Goal: Task Accomplishment & Management: Complete application form

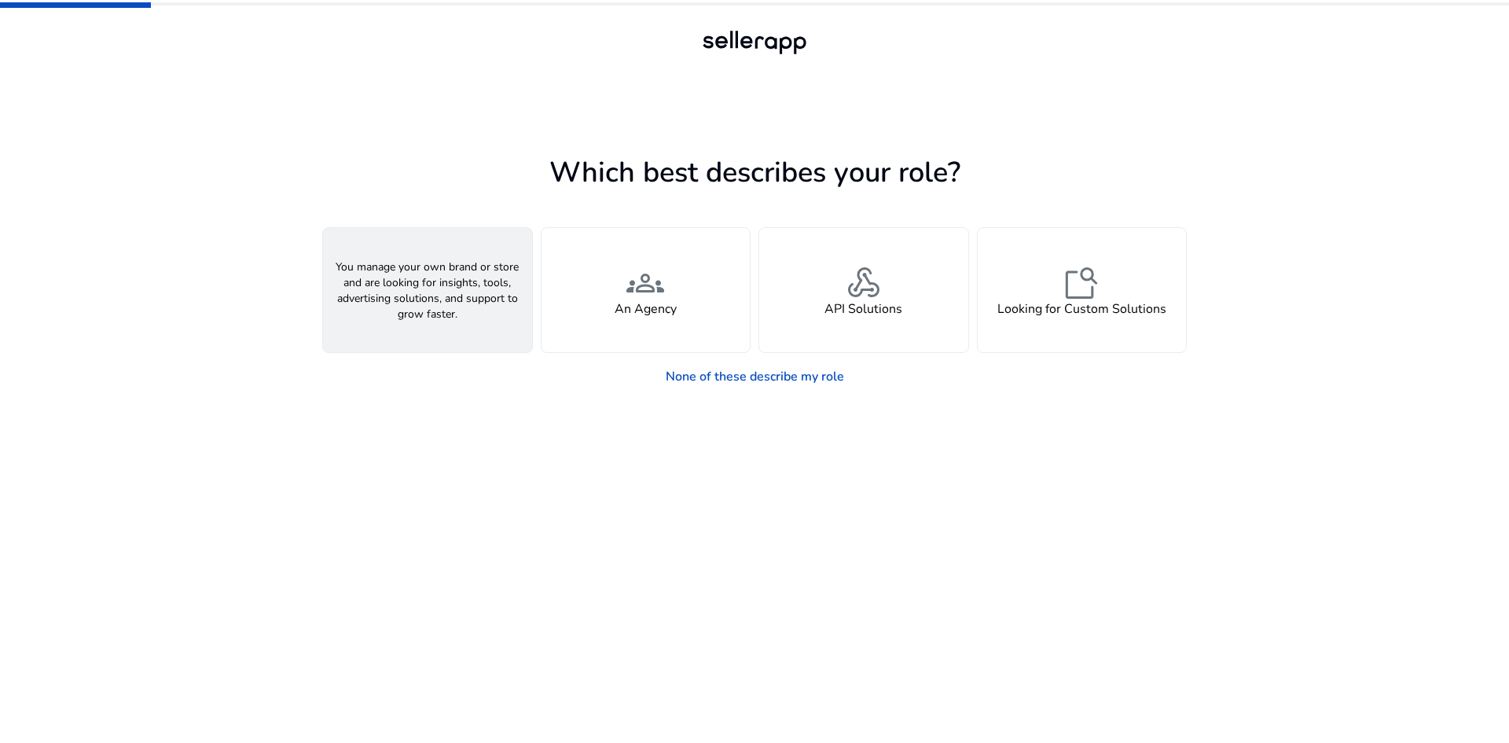
click at [439, 319] on div "person A Seller" at bounding box center [427, 290] width 209 height 124
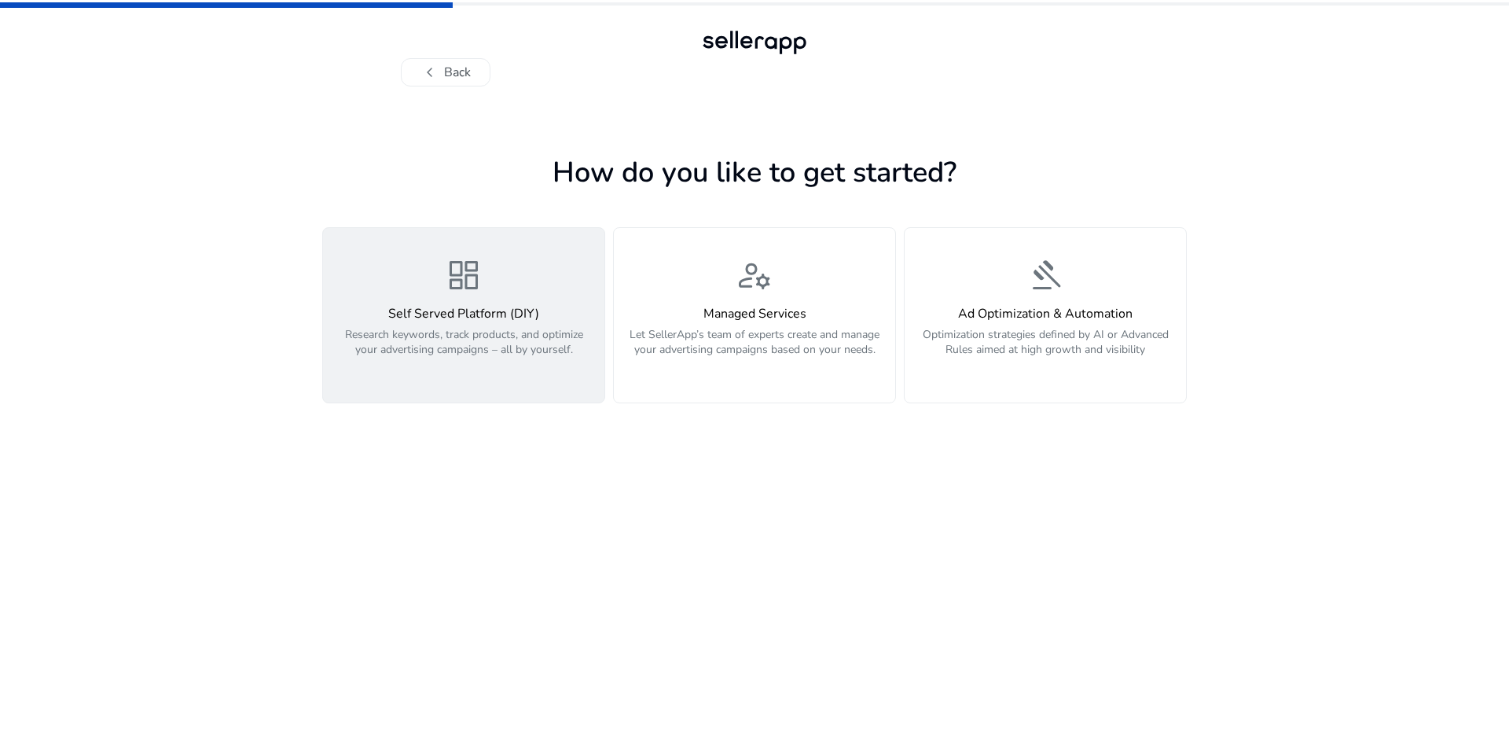
click at [485, 317] on h4 "Self Served Platform (DIY)" at bounding box center [463, 313] width 262 height 15
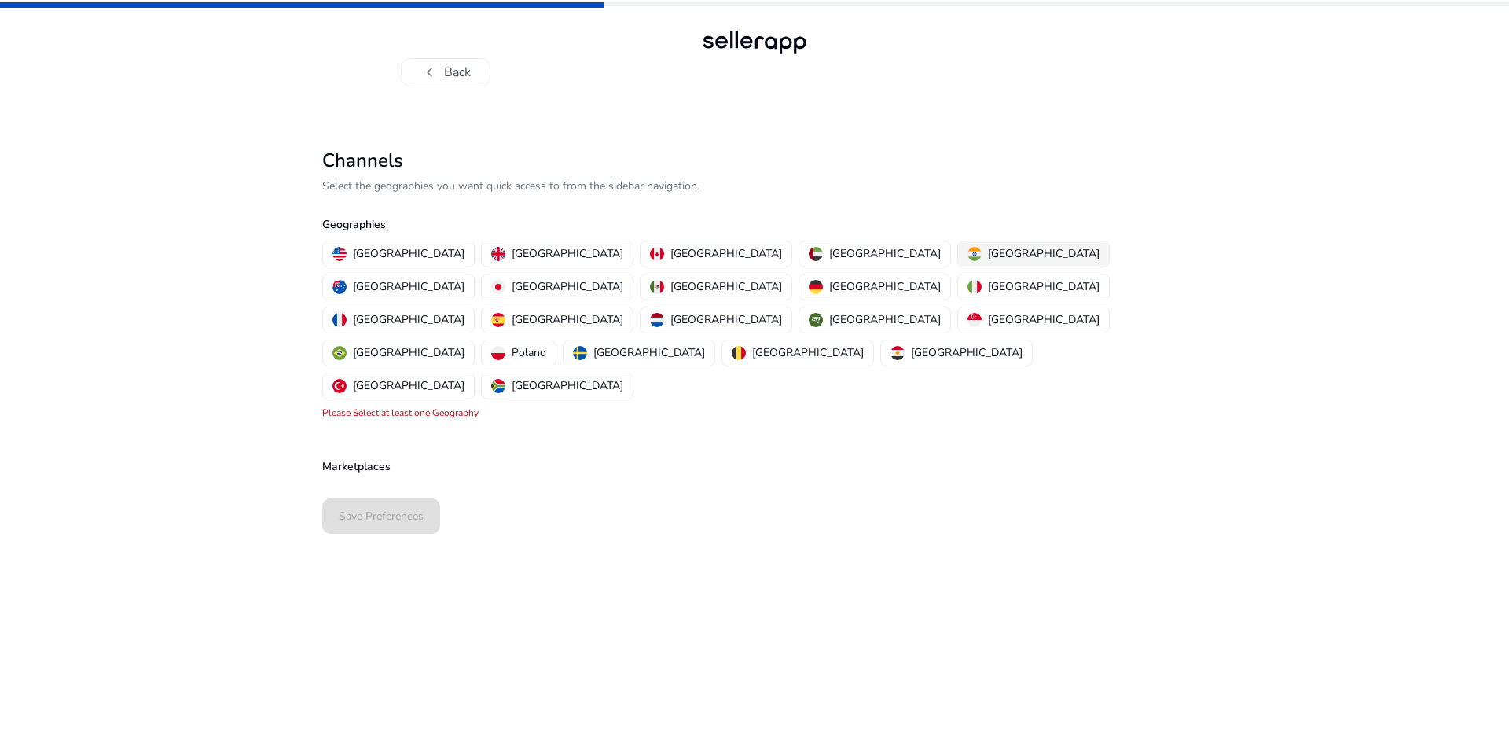
click at [967, 248] on img "button" at bounding box center [974, 254] width 14 height 14
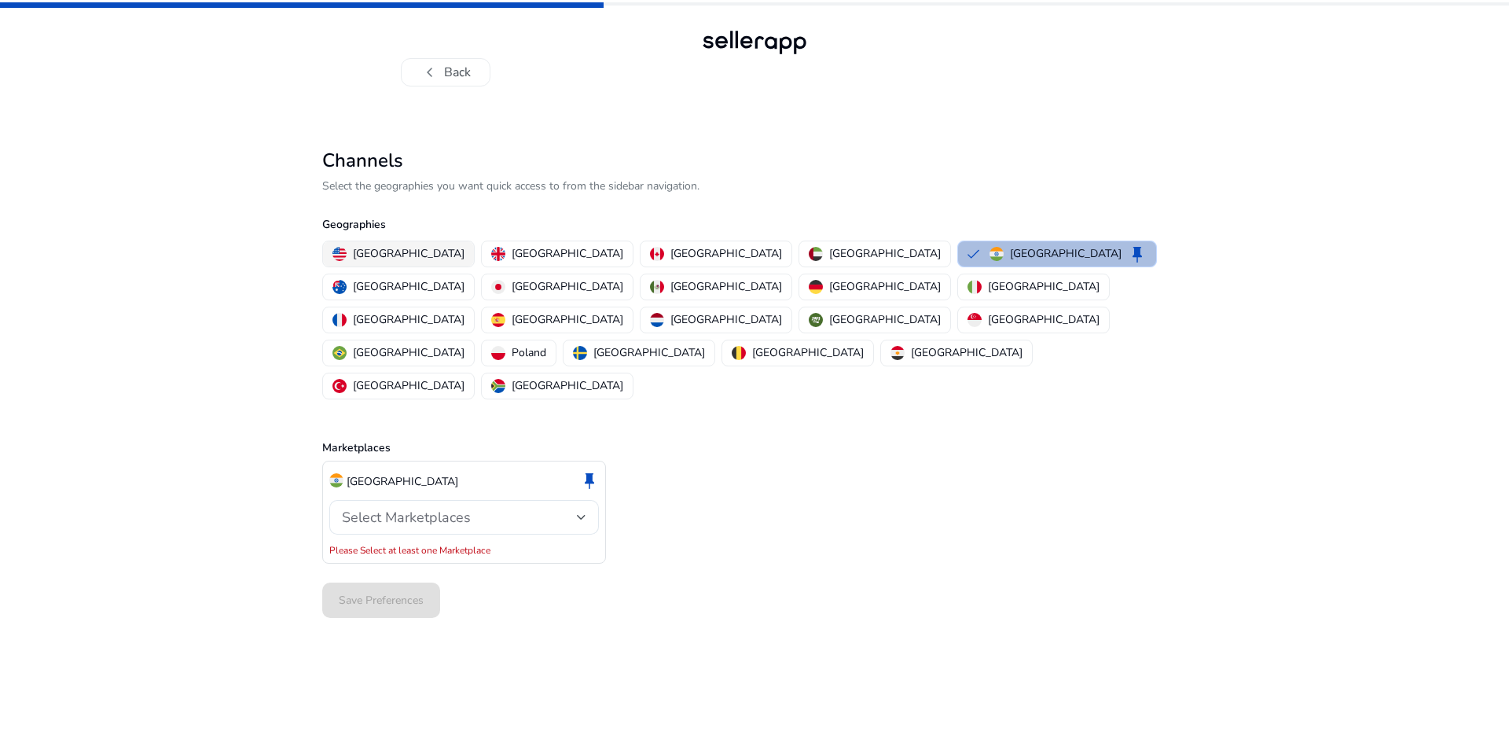
click at [395, 248] on p "[GEOGRAPHIC_DATA]" at bounding box center [409, 253] width 112 height 17
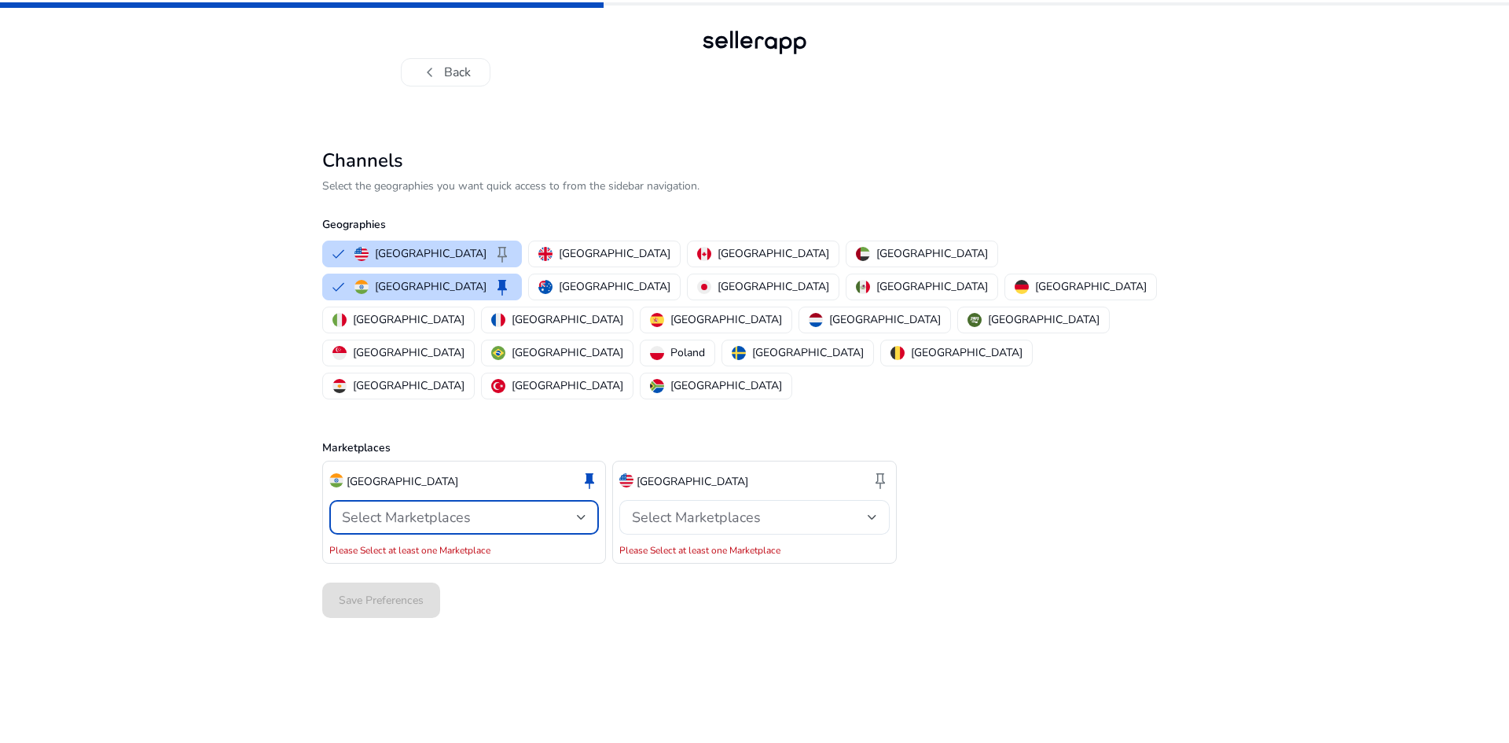
click at [425, 508] on span "Select Marketplaces" at bounding box center [406, 517] width 129 height 19
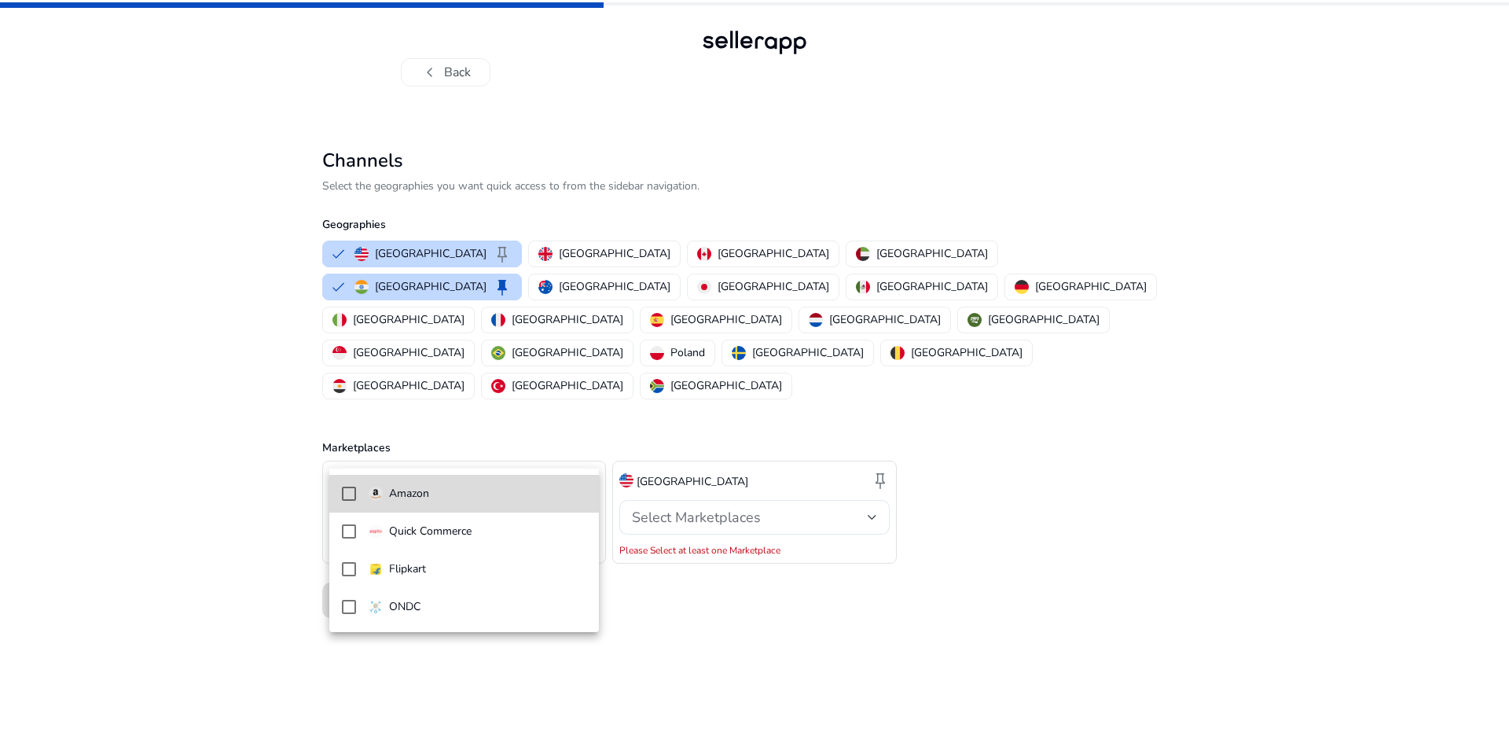
click at [407, 493] on p "Amazon" at bounding box center [409, 493] width 40 height 17
click at [668, 451] on div at bounding box center [754, 371] width 1509 height 743
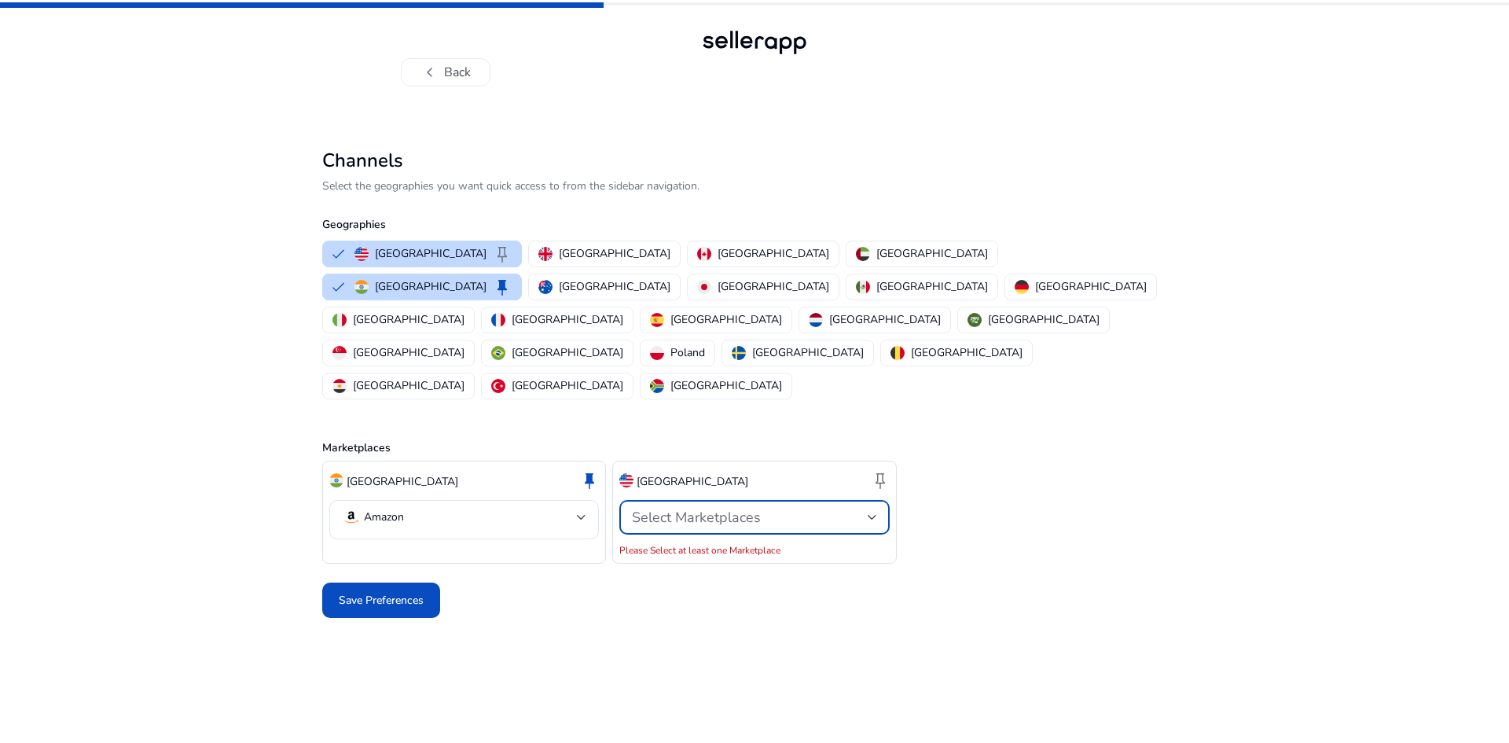
click at [668, 508] on span "Select Marketplaces" at bounding box center [696, 517] width 129 height 19
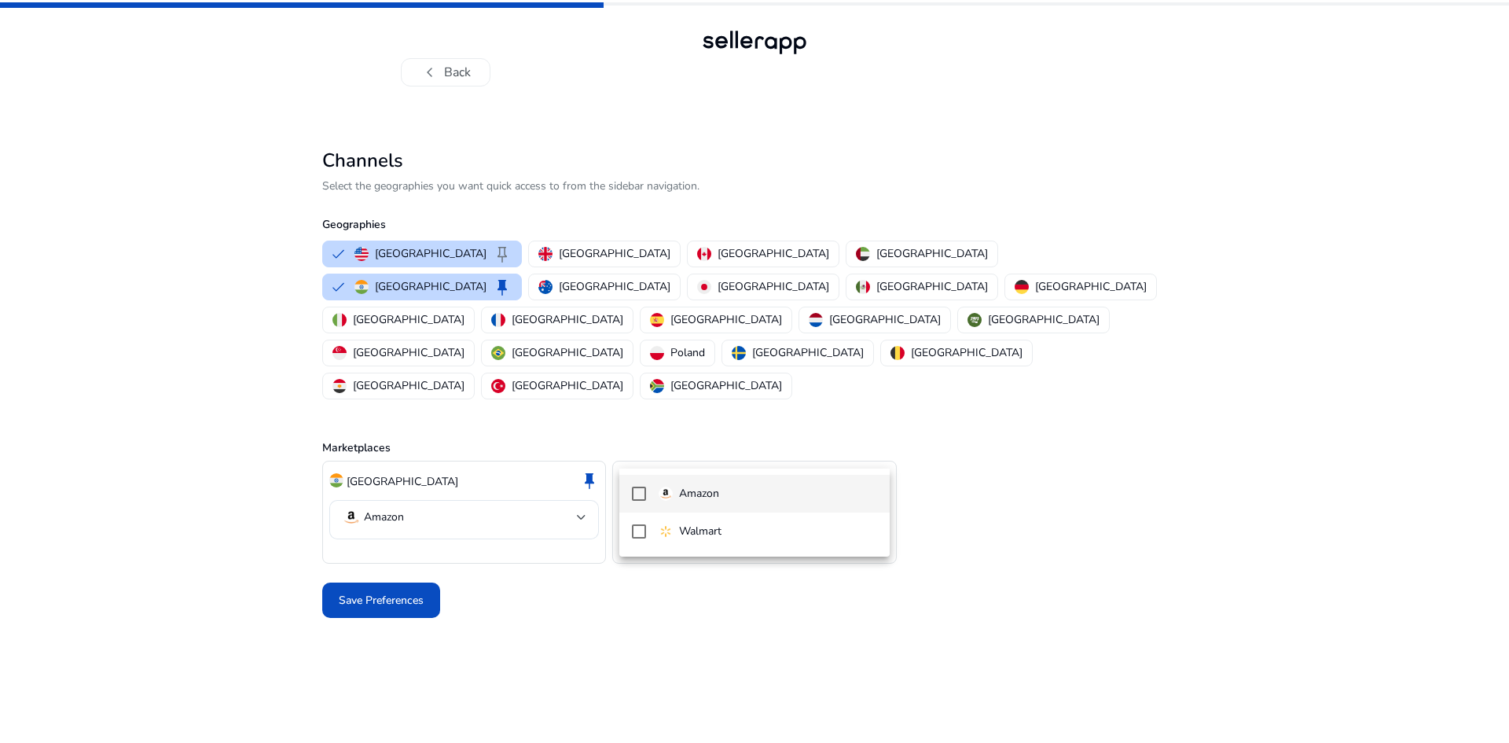
click at [662, 488] on img at bounding box center [665, 493] width 14 height 14
click at [398, 504] on div at bounding box center [754, 371] width 1509 height 743
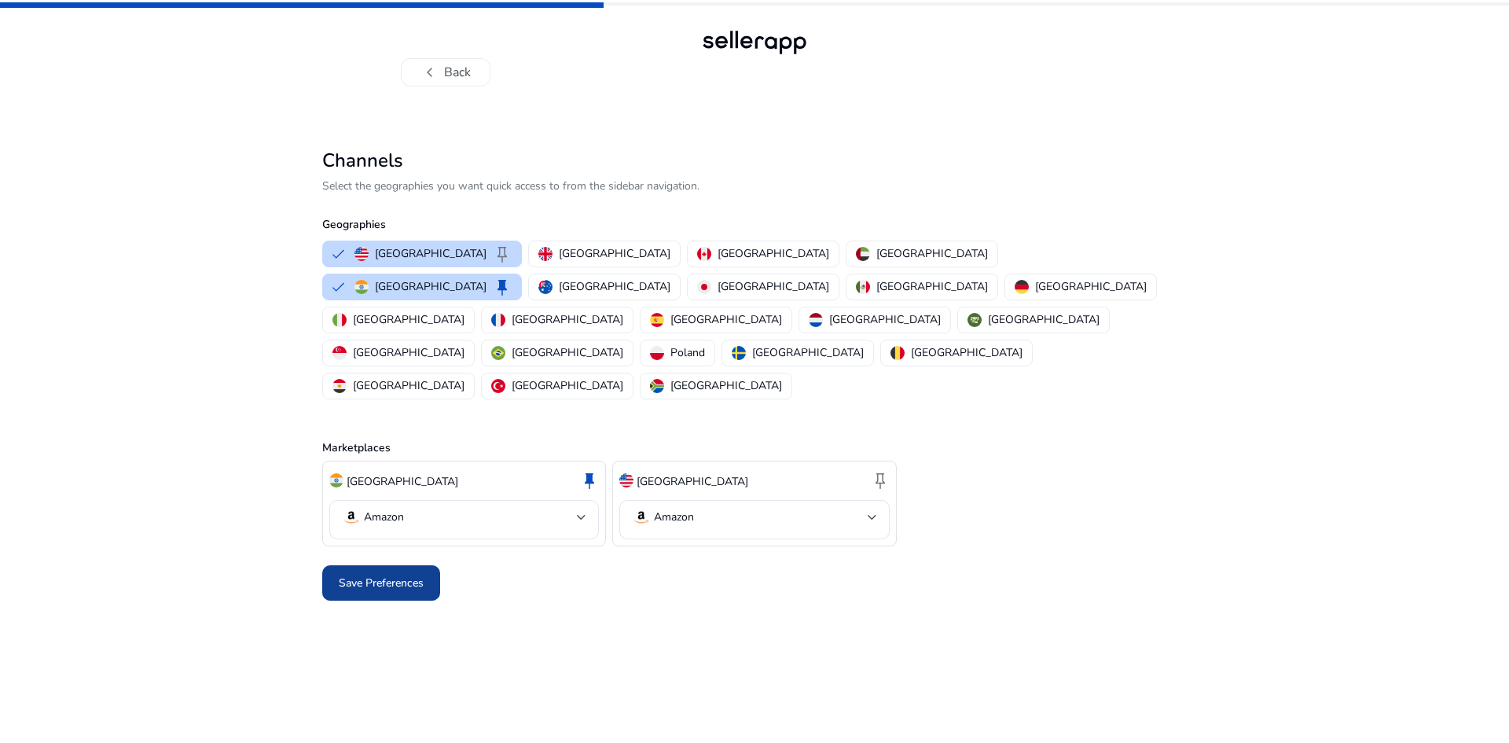
click at [402, 564] on span at bounding box center [381, 583] width 118 height 38
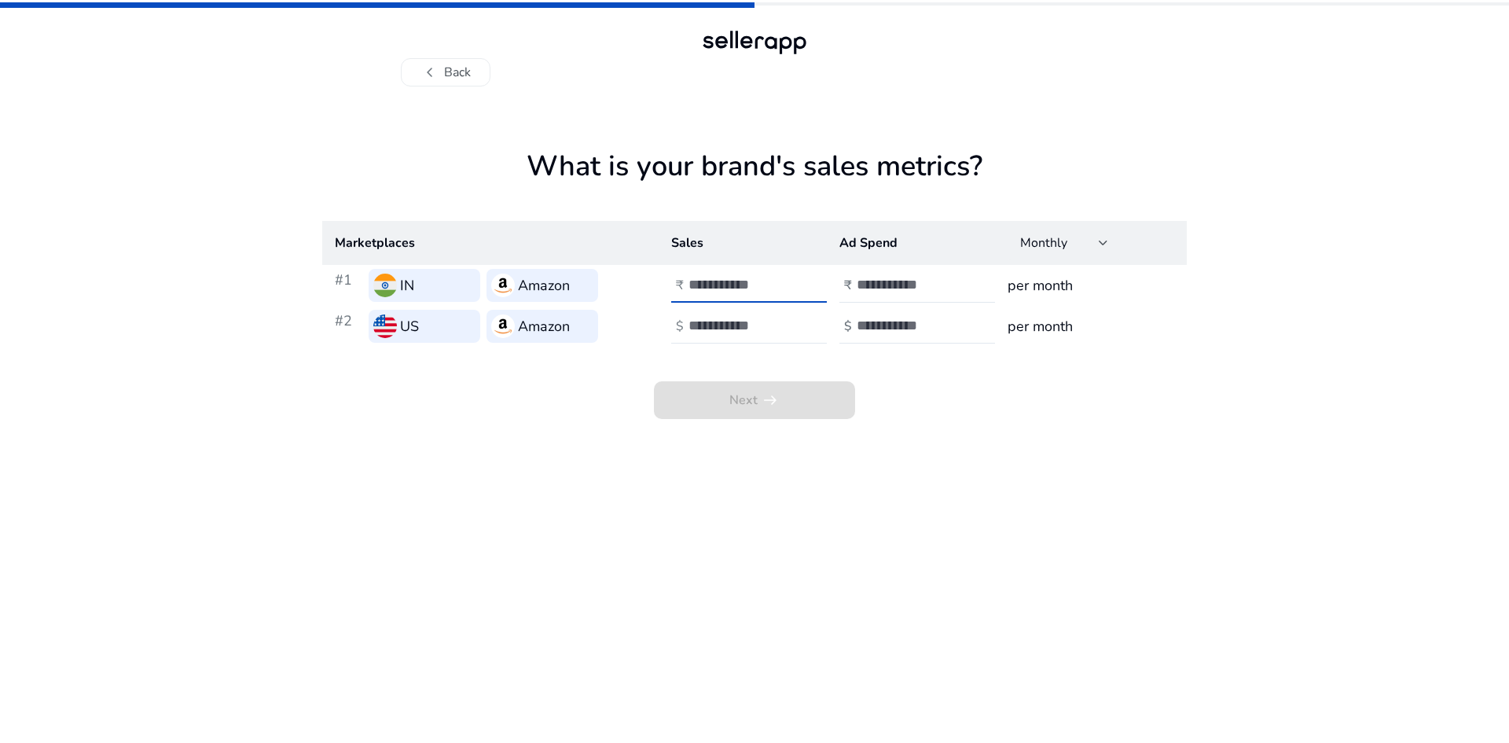
click at [765, 292] on input "number" at bounding box center [741, 284] width 106 height 17
type input "*"
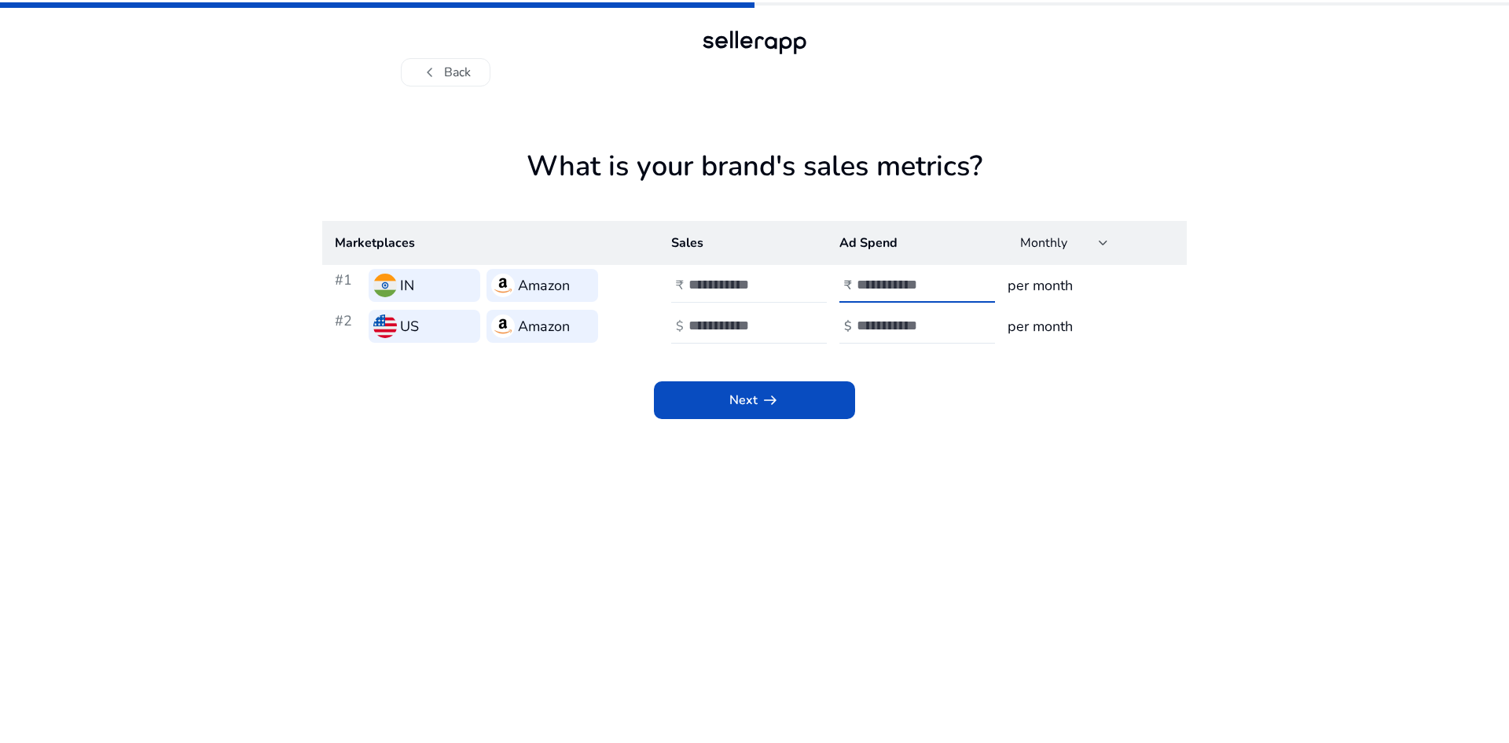
type input "*"
click at [747, 410] on span at bounding box center [754, 400] width 201 height 38
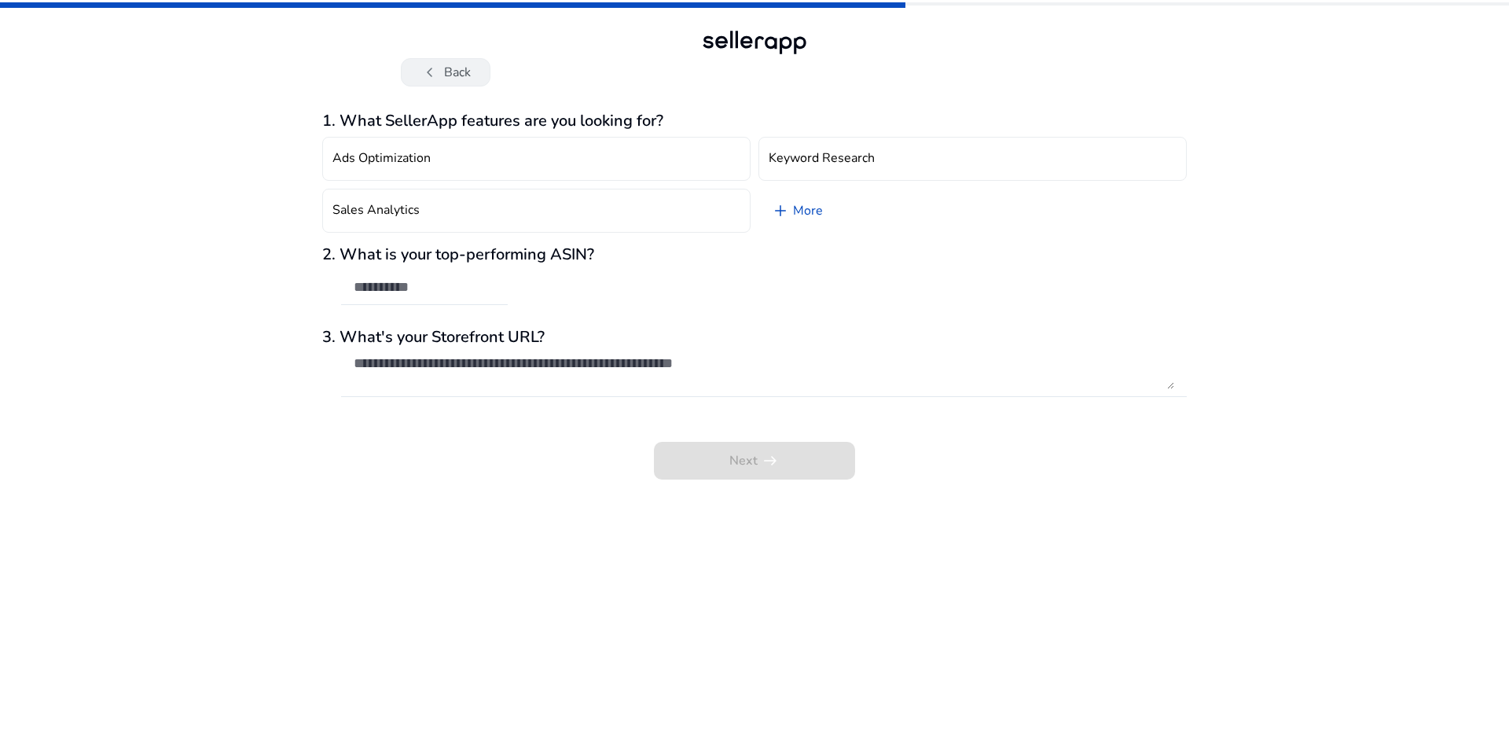
click at [456, 73] on button "chevron_left Back" at bounding box center [446, 72] width 90 height 28
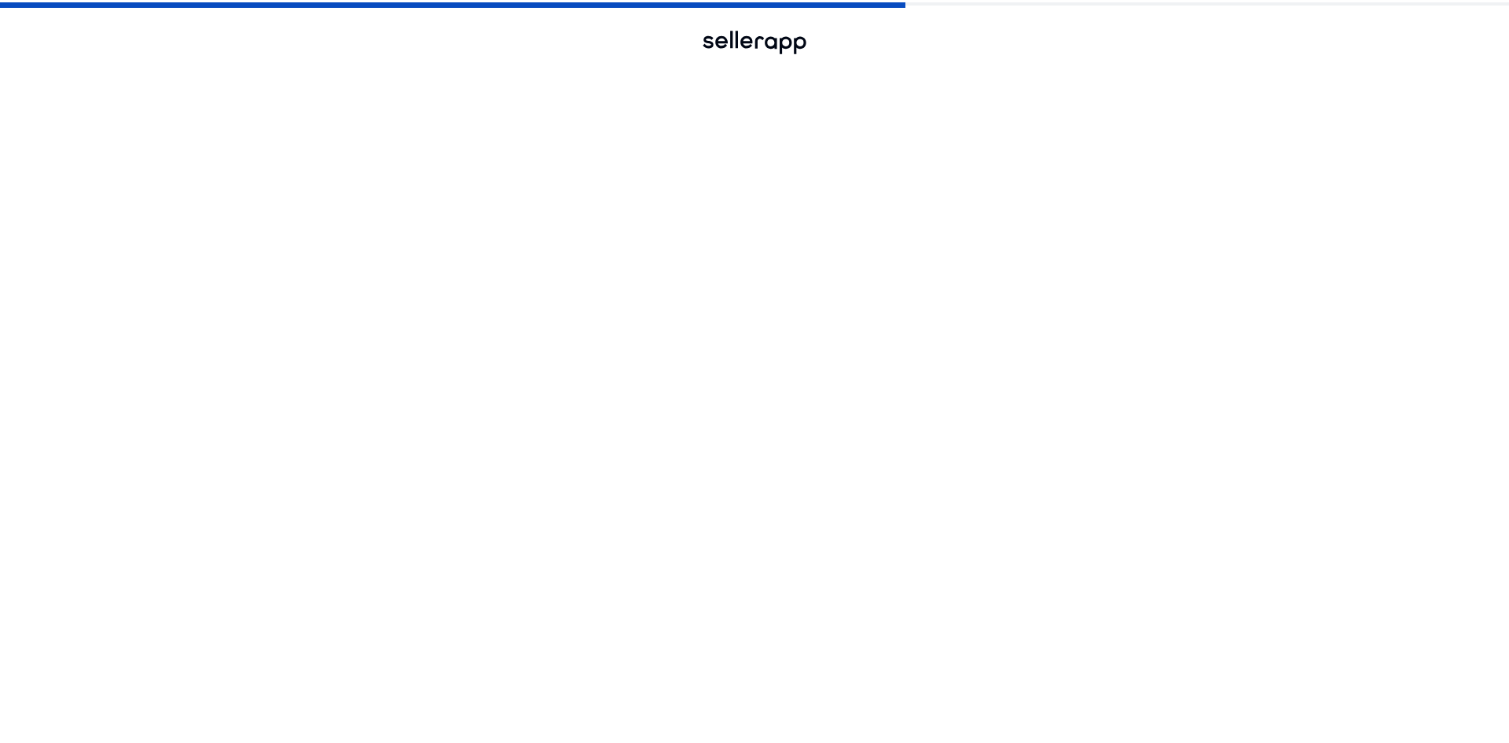
click at [456, 73] on button "chevron_left Back" at bounding box center [446, 72] width 90 height 28
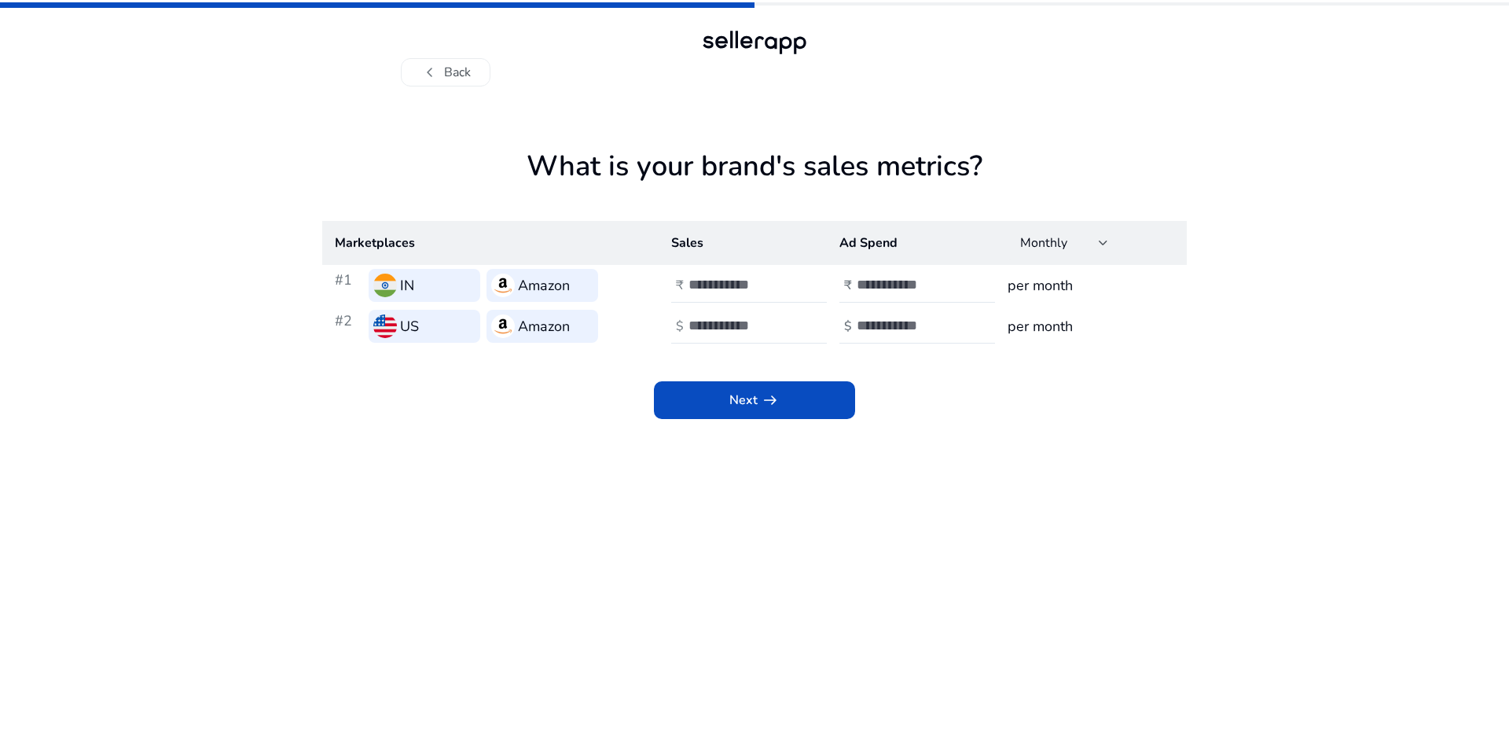
click at [456, 73] on button "chevron_left Back" at bounding box center [446, 72] width 90 height 28
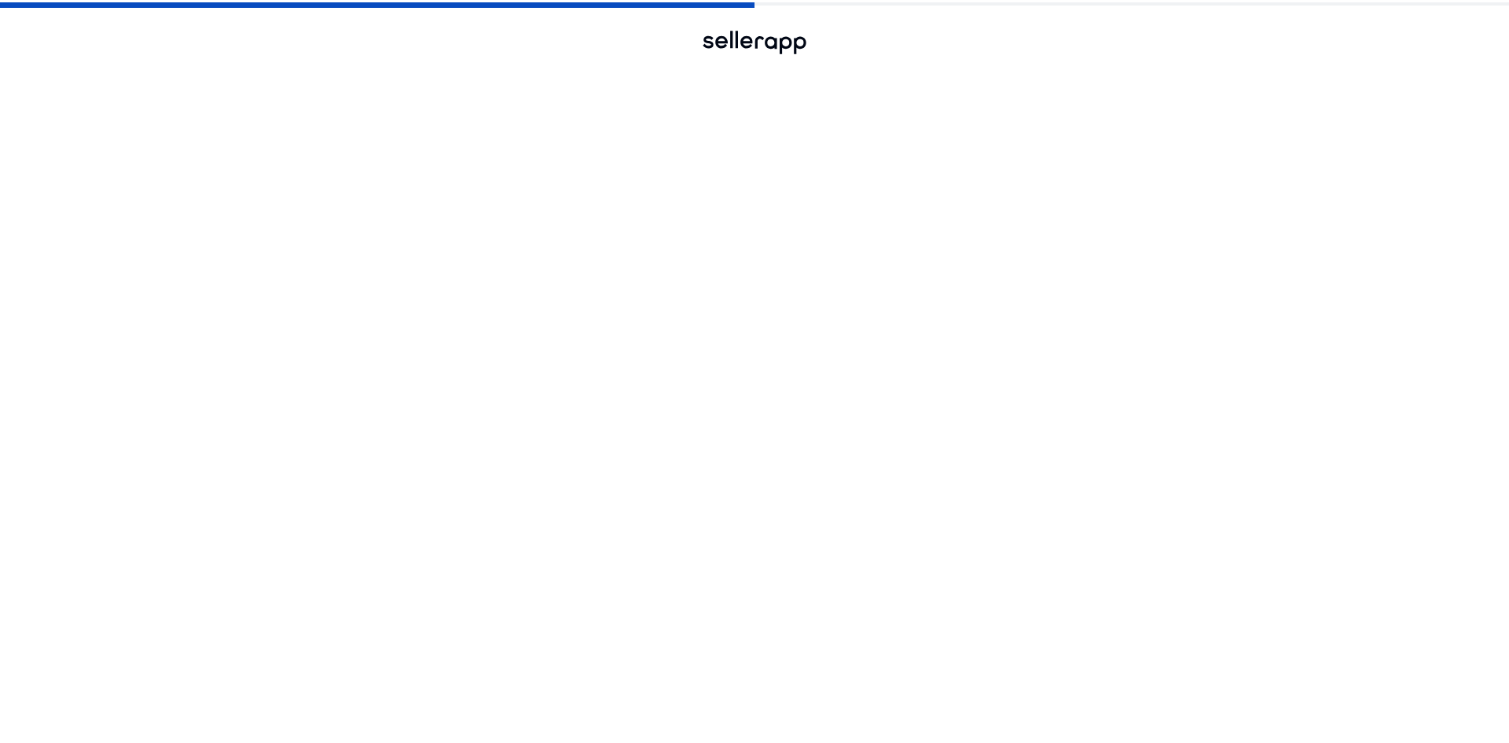
click at [456, 73] on button "chevron_left Back" at bounding box center [446, 72] width 90 height 28
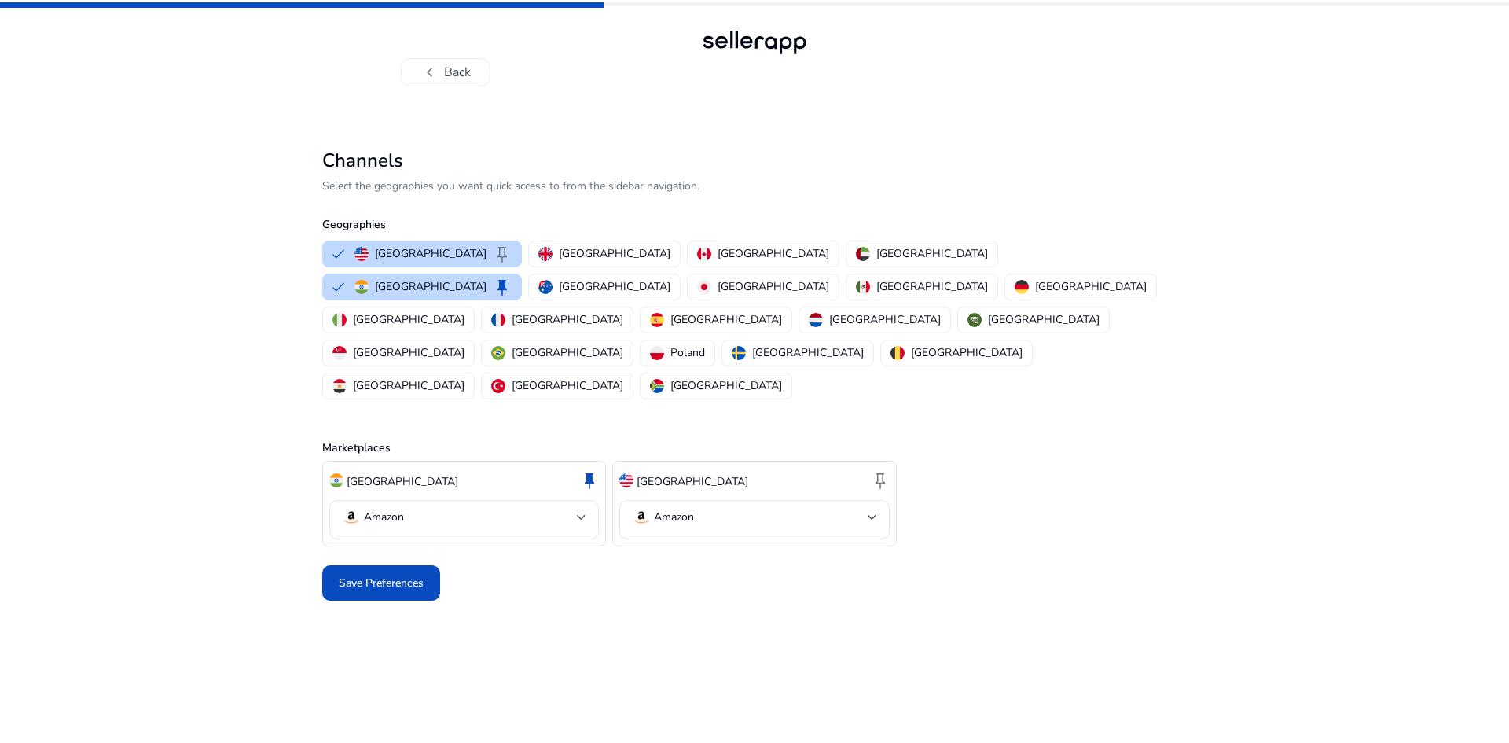
click at [456, 73] on button "chevron_left Back" at bounding box center [446, 72] width 90 height 28
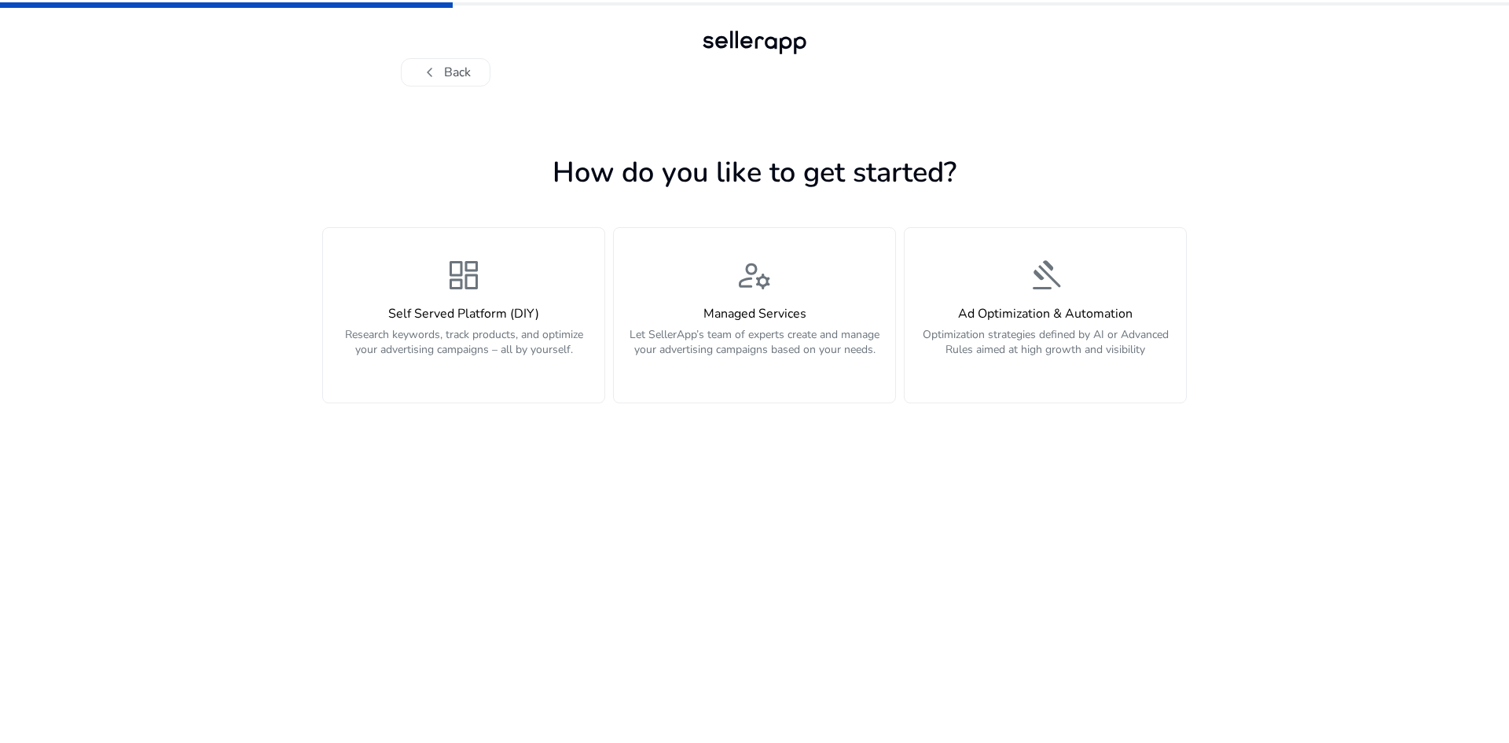
click at [456, 73] on button "chevron_left Back" at bounding box center [446, 72] width 90 height 28
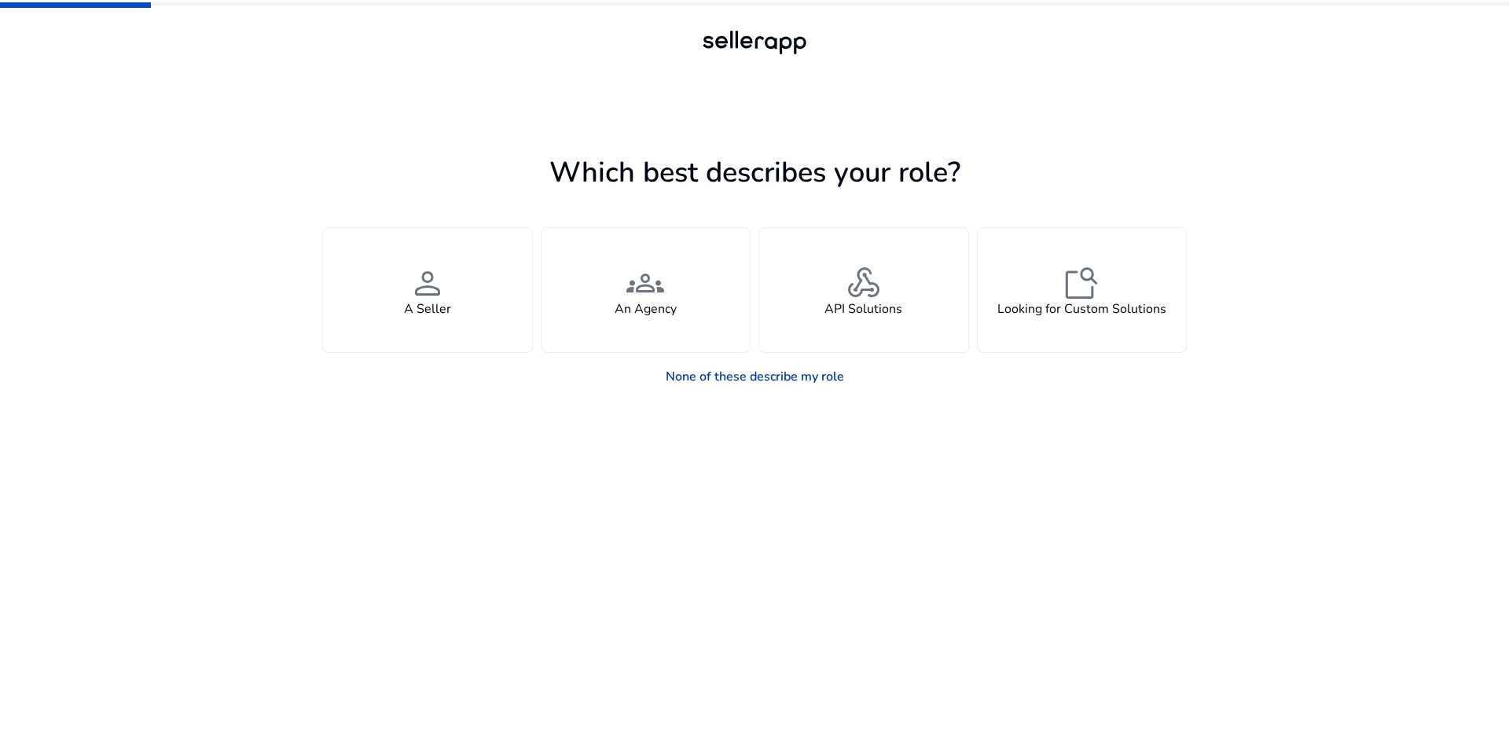
click at [772, 379] on link "None of these describe my role" at bounding box center [755, 376] width 204 height 31
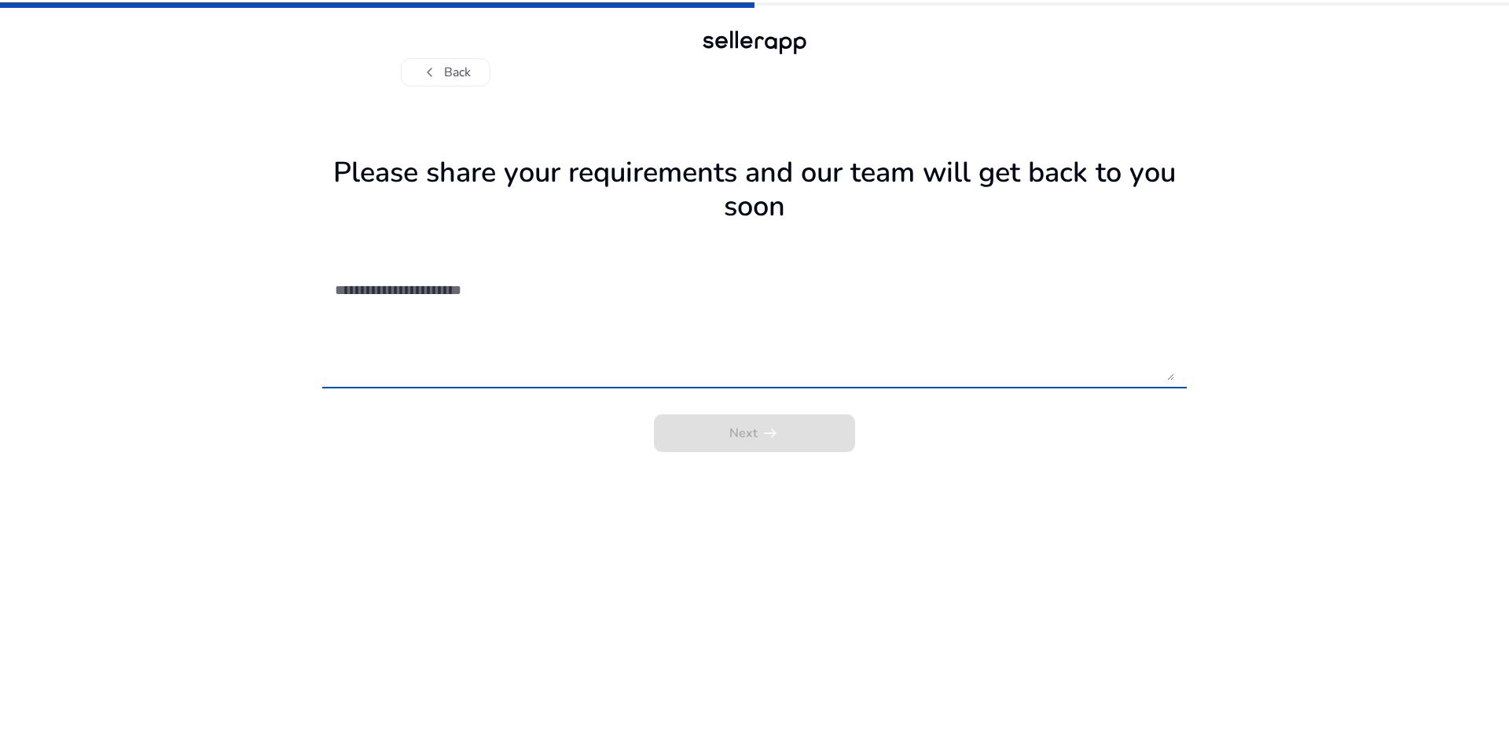
click at [434, 299] on textarea at bounding box center [754, 325] width 839 height 112
type textarea "**********"
click at [775, 438] on span "arrow_right_alt" at bounding box center [770, 433] width 19 height 19
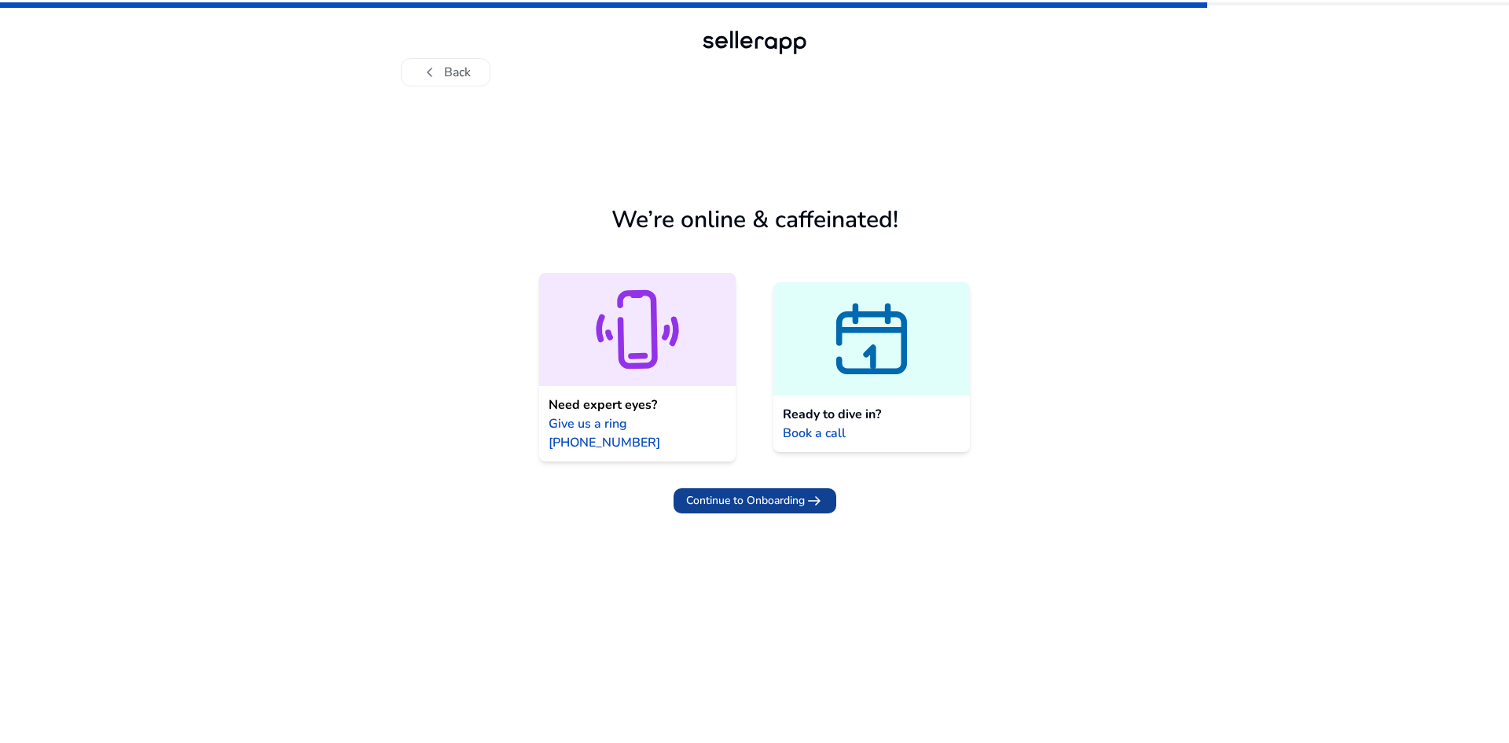
click at [764, 492] on span "Continue to Onboarding" at bounding box center [745, 500] width 119 height 17
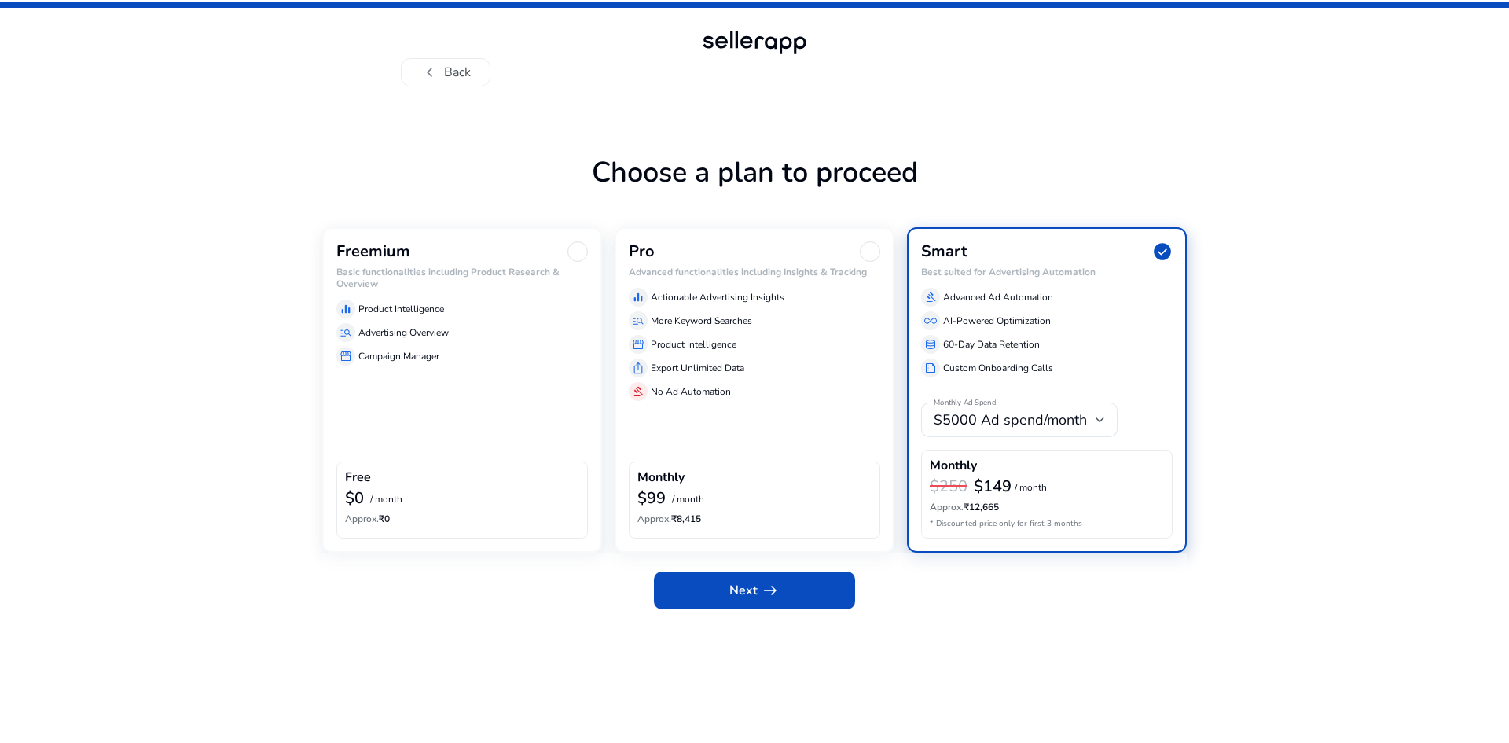
click at [504, 423] on div "Freemium Basic functionalities including Product Research & Overview equalizer …" at bounding box center [462, 389] width 280 height 325
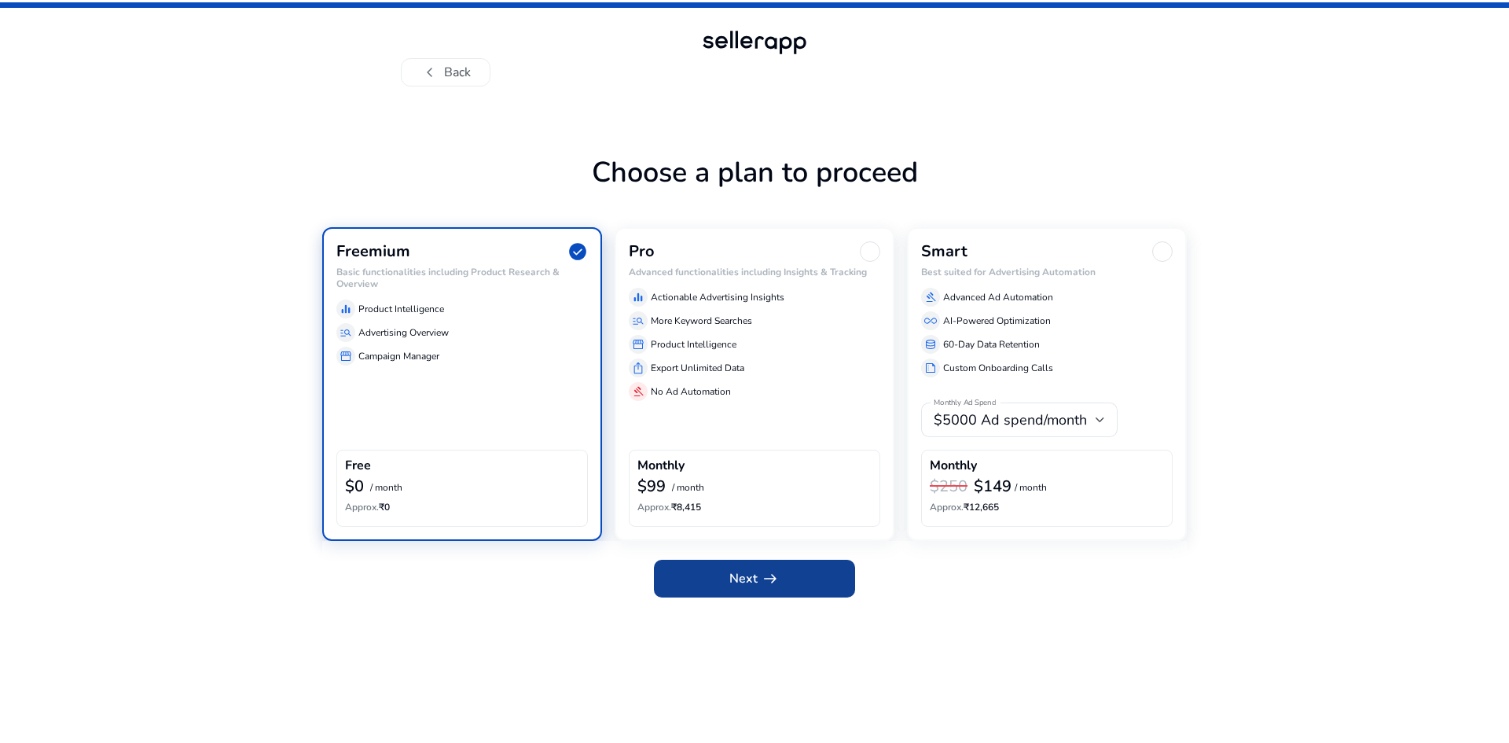
click at [752, 574] on span "Next arrow_right_alt" at bounding box center [754, 578] width 50 height 19
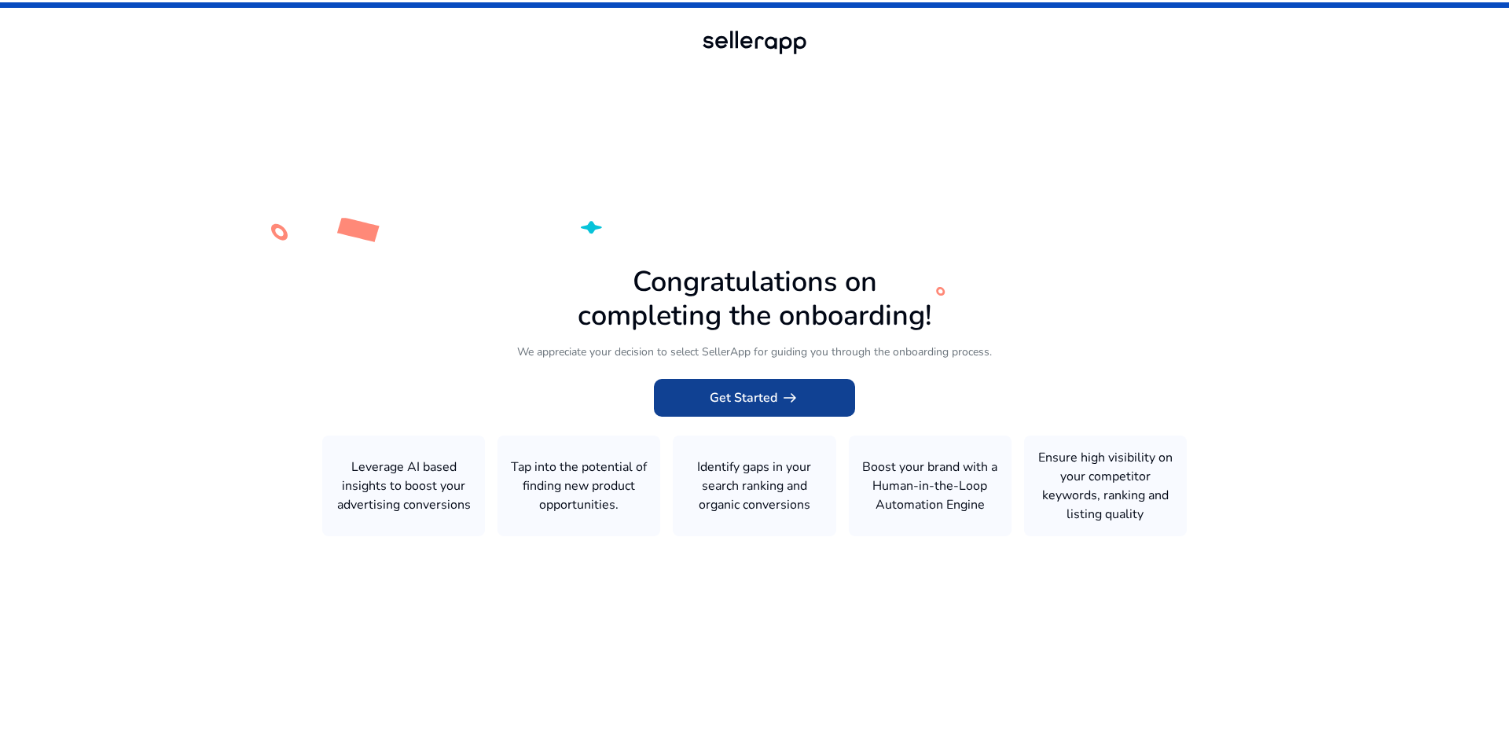
click at [766, 404] on span "Get Started arrow_right_alt" at bounding box center [755, 397] width 90 height 19
